Goal: Task Accomplishment & Management: Use online tool/utility

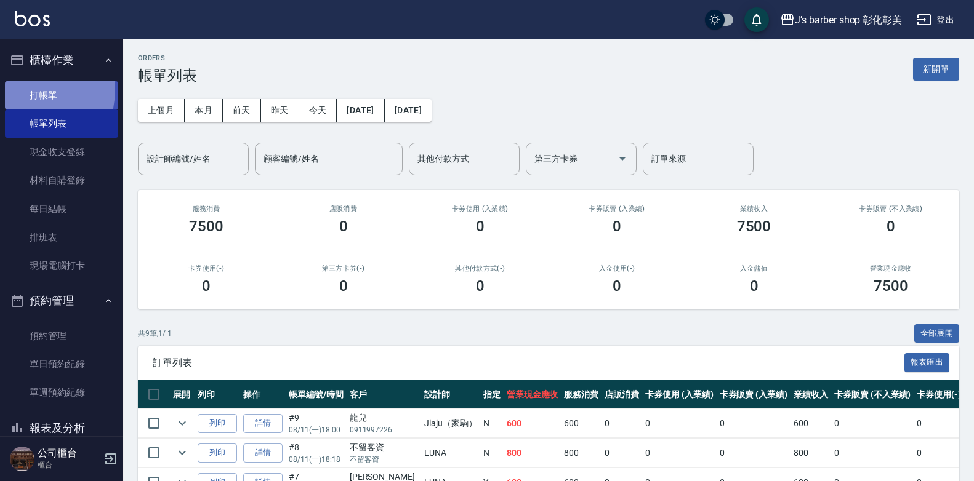
click at [20, 89] on link "打帳單" at bounding box center [61, 95] width 113 height 28
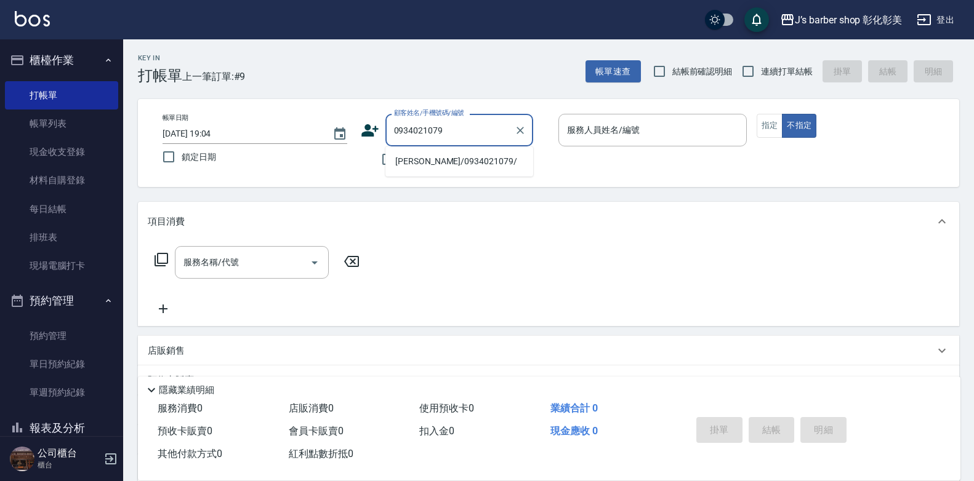
click at [485, 164] on li "[PERSON_NAME]/0934021079/" at bounding box center [459, 161] width 148 height 20
click at [485, 164] on div "不留客資" at bounding box center [447, 160] width 172 height 26
type input "[PERSON_NAME]/0934021079/"
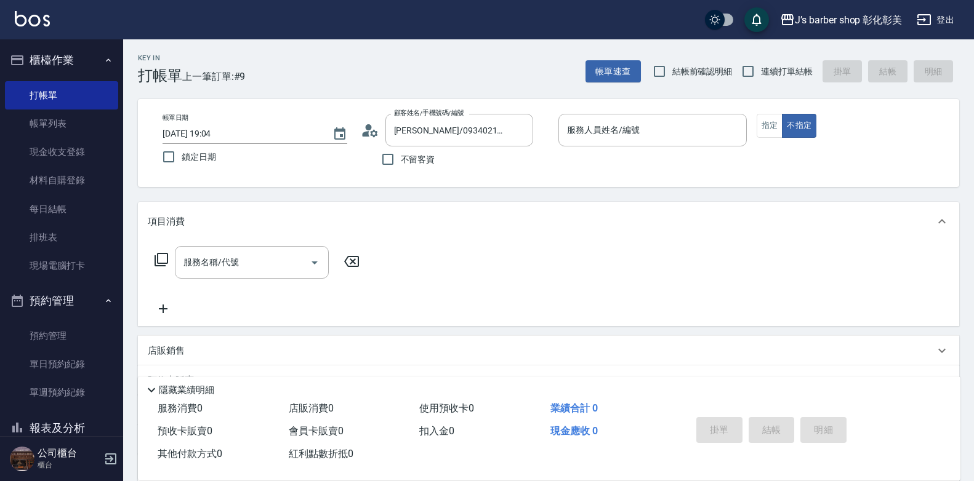
type input "LUNA(無代號)"
click at [218, 134] on input "[DATE] 19:04" at bounding box center [242, 134] width 158 height 20
click at [232, 275] on div "服務名稱/代號" at bounding box center [252, 262] width 154 height 33
type input "[DATE] 18:30"
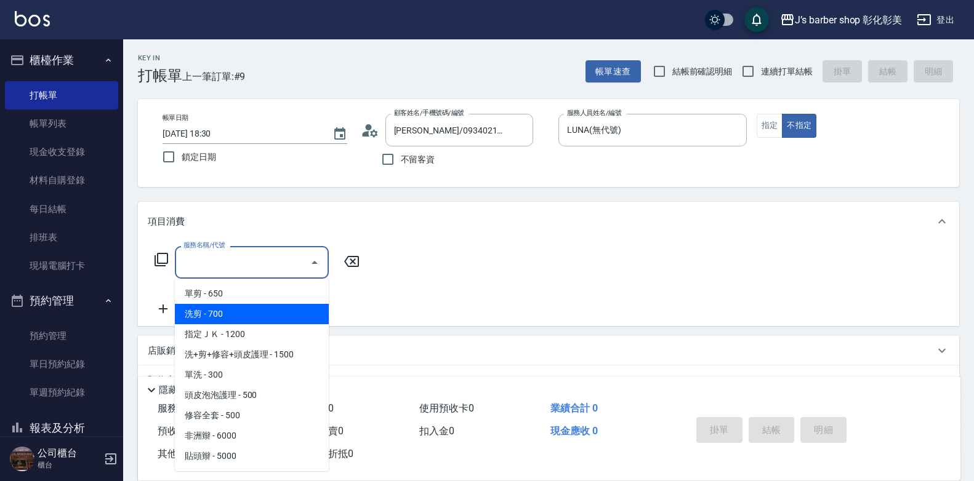
click at [204, 317] on span "洗剪 - 700" at bounding box center [252, 314] width 154 height 20
type input "洗剪(101)"
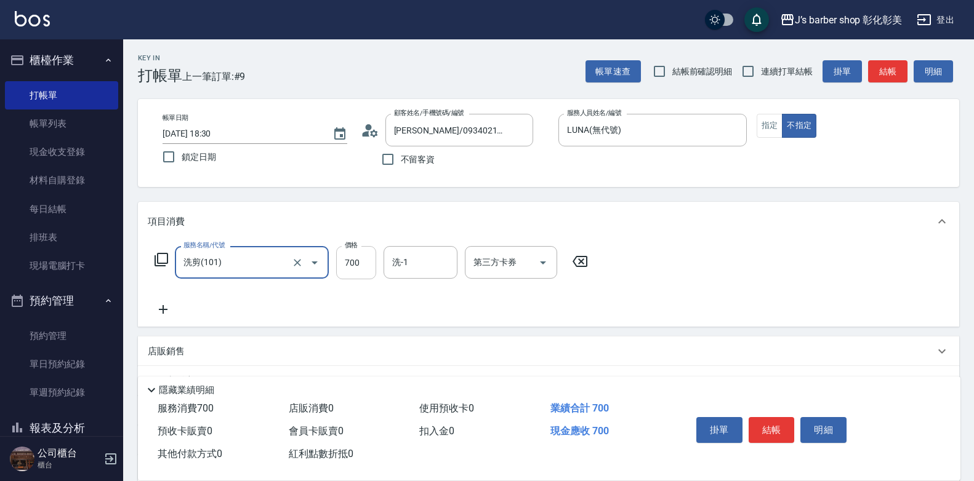
click at [336, 262] on input "700" at bounding box center [356, 262] width 40 height 33
type input "800"
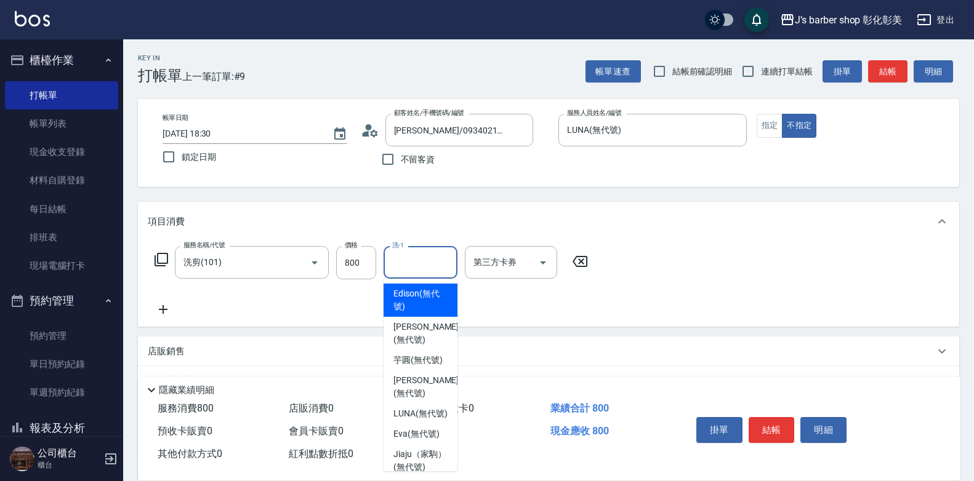
click at [396, 266] on input "洗-1" at bounding box center [420, 263] width 63 height 22
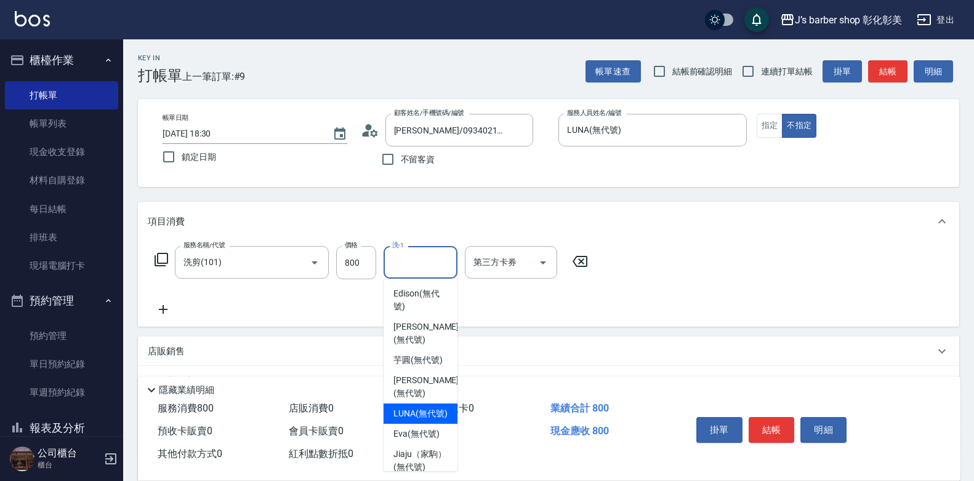
click at [423, 421] on span "LUNA (無代號)" at bounding box center [420, 414] width 54 height 13
type input "LUNA(無代號)"
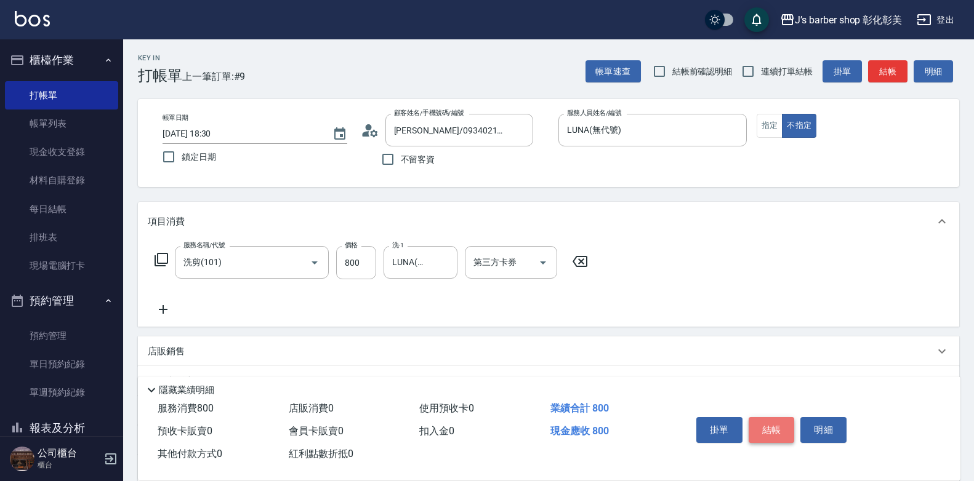
click at [759, 419] on button "結帳" at bounding box center [772, 430] width 46 height 26
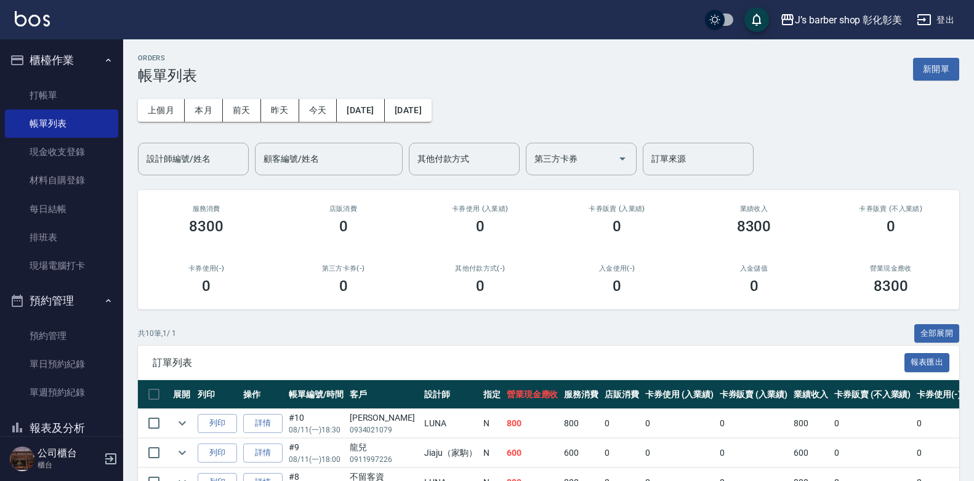
click at [162, 157] on div "設計師編號/姓名 設計師編號/姓名" at bounding box center [193, 159] width 111 height 33
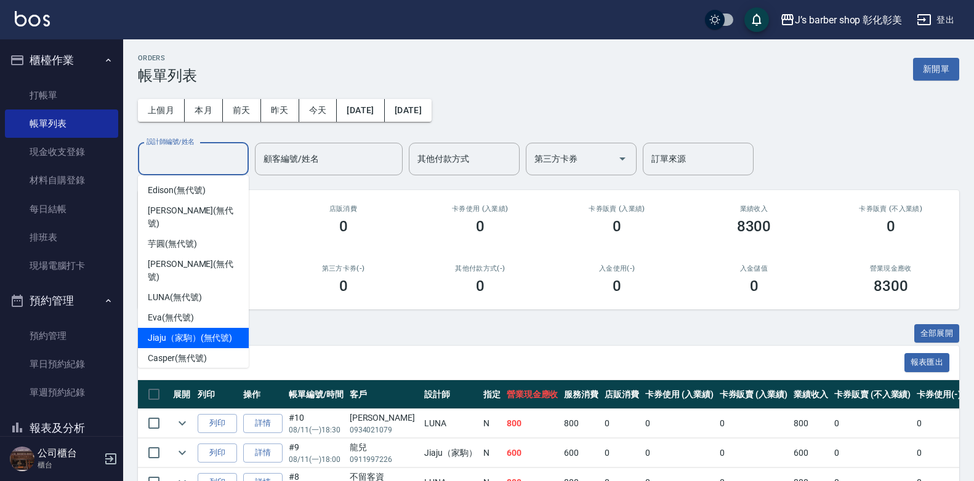
click at [180, 332] on span "Jiaju（家駒） (無代號)" at bounding box center [190, 338] width 84 height 13
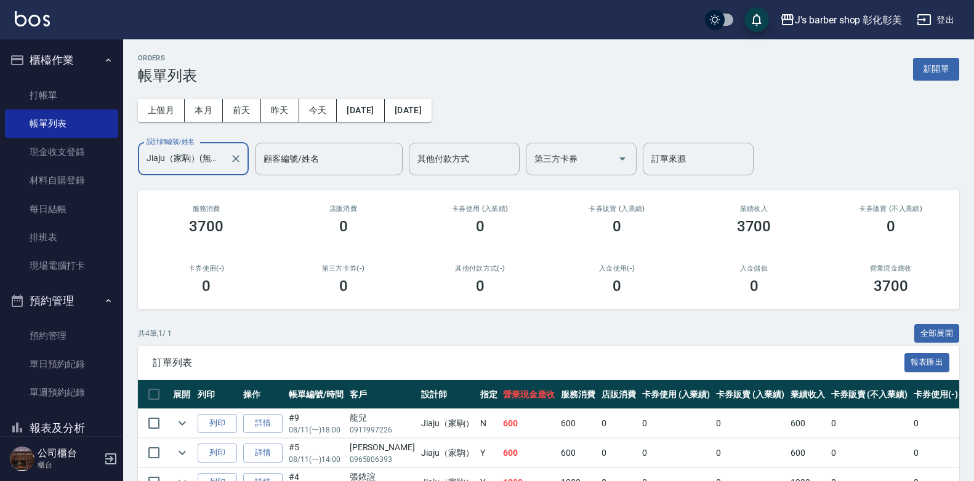
click at [224, 159] on input "Jiaju（家駒）(無代號)" at bounding box center [183, 159] width 81 height 22
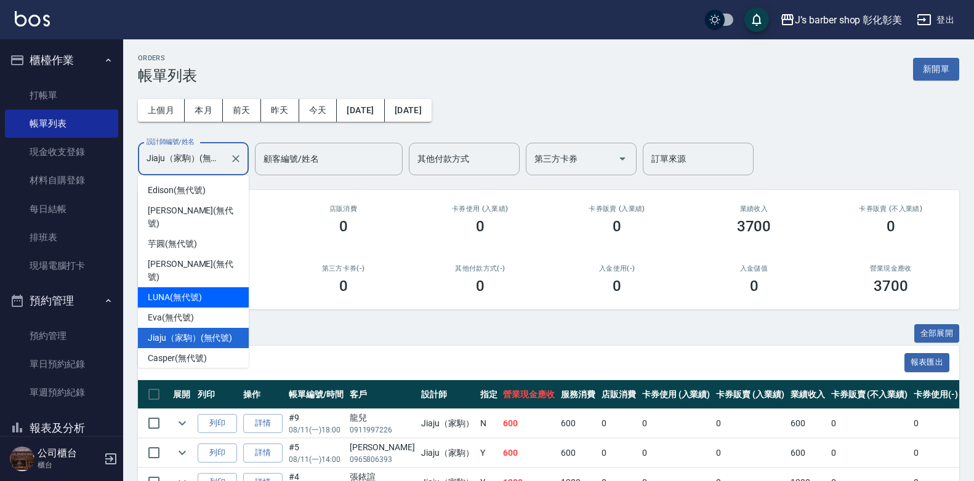
click at [171, 291] on span "LUNA (無代號)" at bounding box center [175, 297] width 54 height 13
type input "LUNA(無代號)"
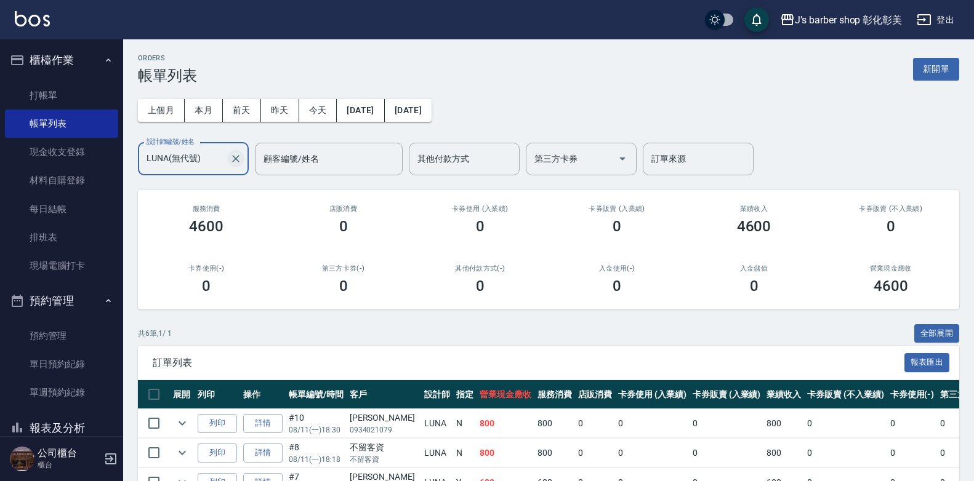
click at [237, 162] on icon "Clear" at bounding box center [236, 159] width 12 height 12
